Goal: Information Seeking & Learning: Learn about a topic

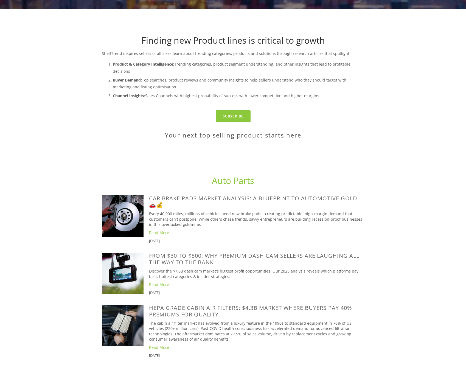
click at [232, 179] on link "Auto Parts" at bounding box center [233, 181] width 42 height 12
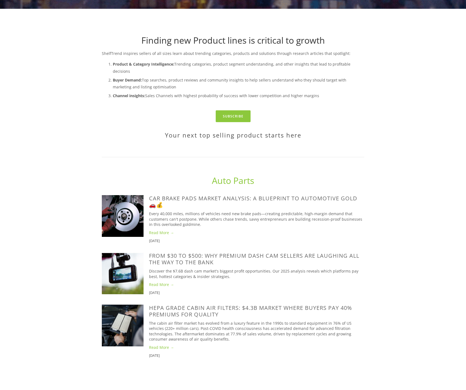
click at [229, 176] on link "Auto Parts" at bounding box center [233, 181] width 42 height 12
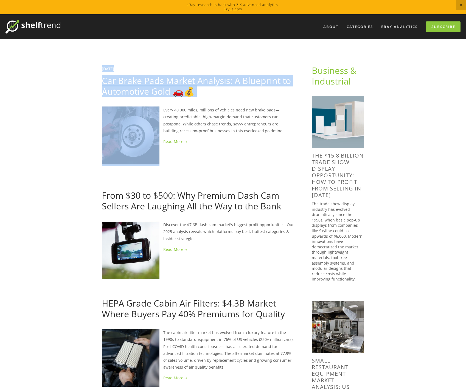
drag, startPoint x: 98, startPoint y: 101, endPoint x: 137, endPoint y: 102, distance: 39.6
click at [151, 68] on div "Aja Isaac August 12, 2025" at bounding box center [198, 68] width 193 height 7
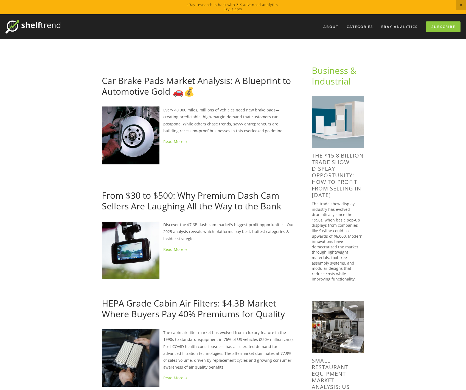
drag, startPoint x: 105, startPoint y: 100, endPoint x: 125, endPoint y: 92, distance: 21.6
click at [121, 100] on article "Aja Isaac August 12, 2025 Car Brake Pads Market Analysis: A Blueprint to Automo…" at bounding box center [198, 105] width 193 height 80
drag, startPoint x: 107, startPoint y: 72, endPoint x: 123, endPoint y: 74, distance: 16.2
click at [123, 74] on header "Aja Isaac August 12, 2025 Car Brake Pads Market Analysis: A Blueprint to Automo…" at bounding box center [198, 80] width 193 height 31
click at [243, 82] on link "Car Brake Pads Market Analysis: A Blueprint to Automotive Gold 🚗💰" at bounding box center [196, 86] width 189 height 22
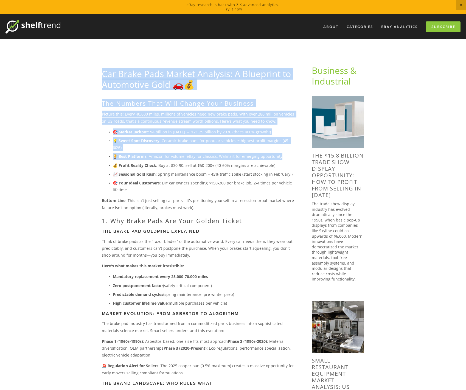
drag, startPoint x: 92, startPoint y: 60, endPoint x: 212, endPoint y: 136, distance: 141.8
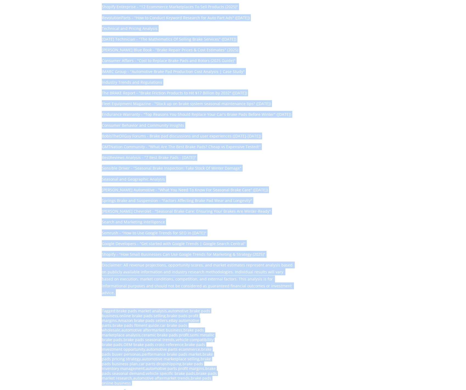
scroll to position [4465, 0]
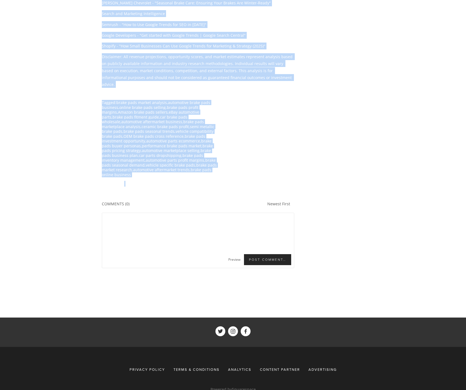
drag, startPoint x: 86, startPoint y: 45, endPoint x: 215, endPoint y: 166, distance: 177.2
click at [265, 157] on footer "Tagged: brake pads market analysis , automotive brake pads business , online br…" at bounding box center [198, 143] width 193 height 87
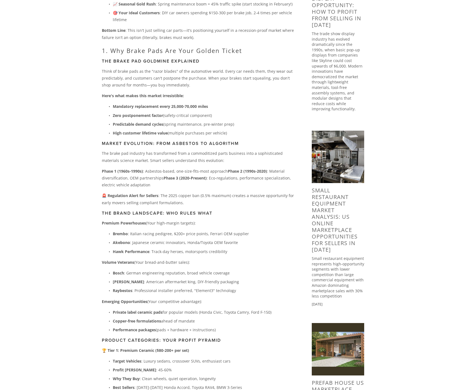
scroll to position [0, 0]
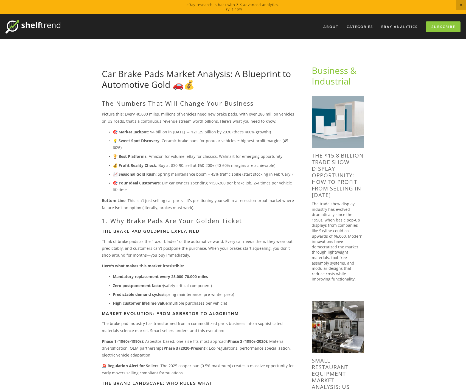
click at [41, 28] on img at bounding box center [32, 27] width 55 height 14
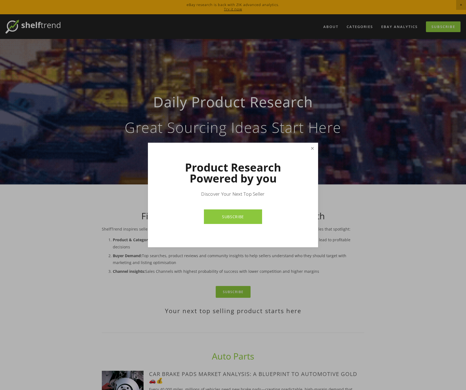
click at [311, 149] on link "Close" at bounding box center [313, 149] width 10 height 10
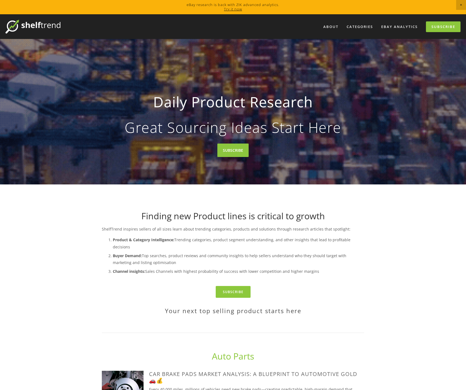
click at [232, 351] on link "Auto Parts" at bounding box center [233, 357] width 42 height 12
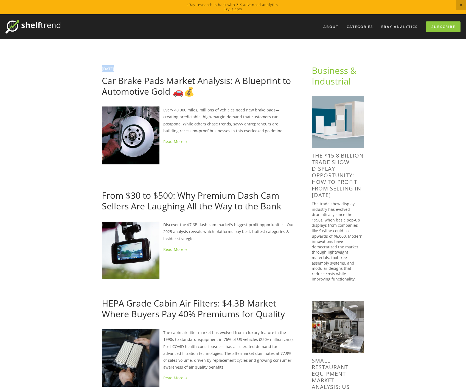
drag, startPoint x: 96, startPoint y: 71, endPoint x: 153, endPoint y: 87, distance: 58.6
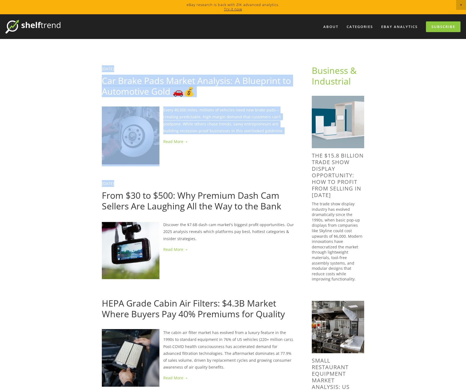
drag, startPoint x: 99, startPoint y: 184, endPoint x: 140, endPoint y: 187, distance: 40.5
click at [155, 190] on link "From $30 to $500: Why Premium Dash Cam Sellers Are Laughing All the Way to the …" at bounding box center [192, 201] width 180 height 22
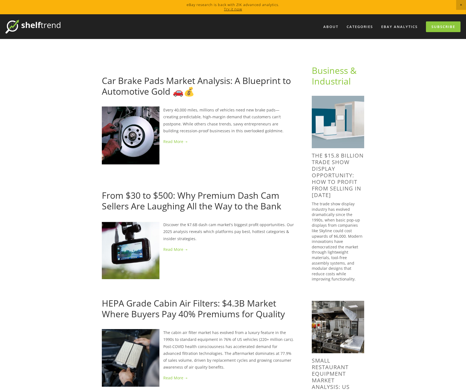
click at [146, 92] on link "Car Brake Pads Market Analysis: A Blueprint to Automotive Gold 🚗💰" at bounding box center [196, 86] width 189 height 22
